Goal: Browse casually: Explore the website without a specific task or goal

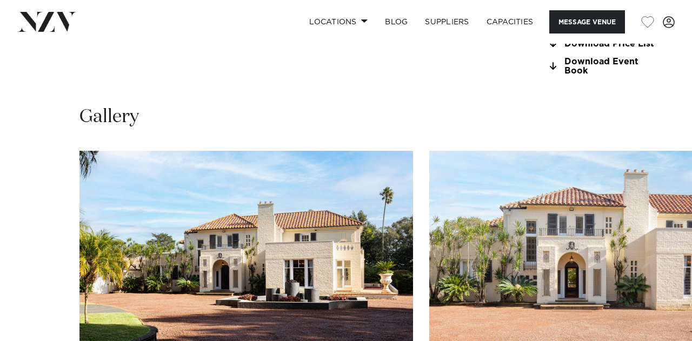
scroll to position [1052, 0]
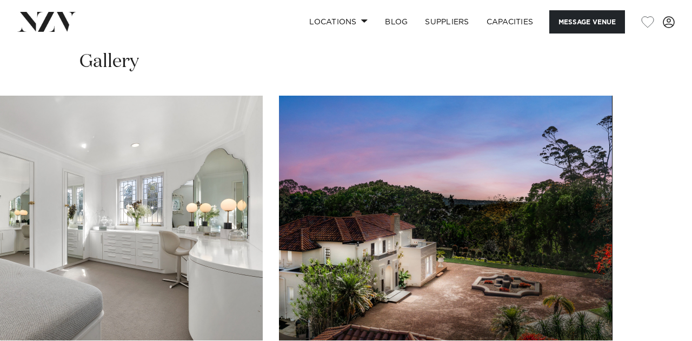
click at [338, 276] on swiper-container at bounding box center [346, 244] width 692 height 297
